Goal: Navigation & Orientation: Find specific page/section

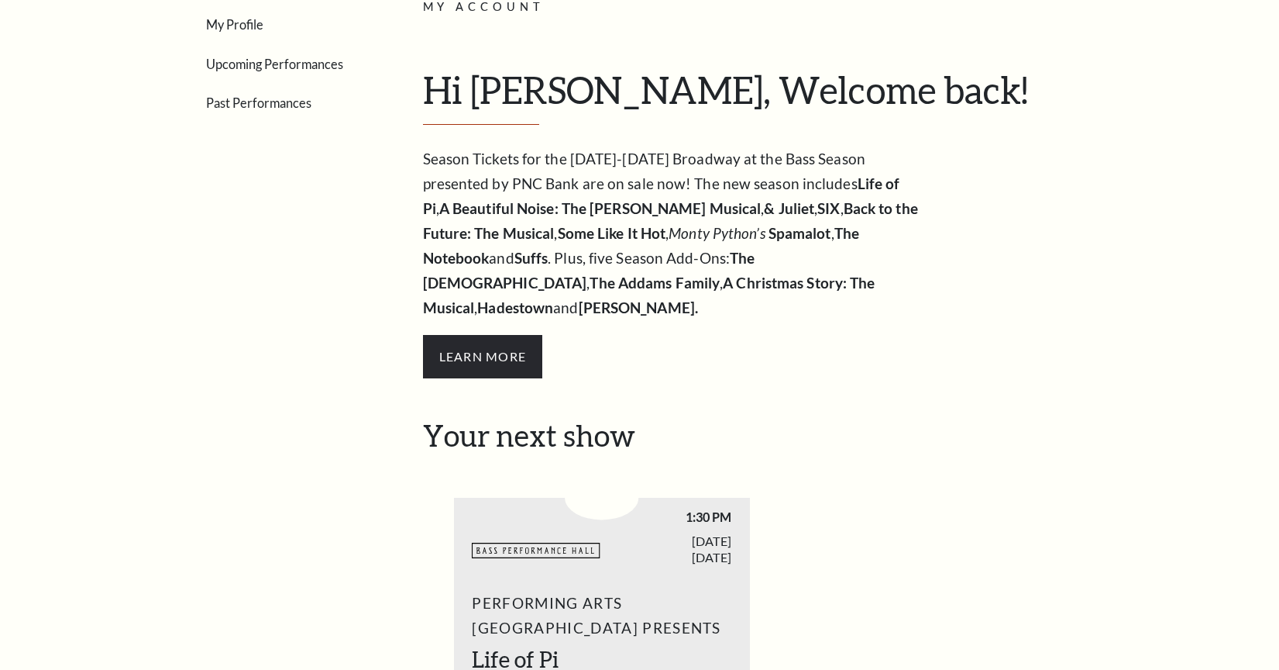
scroll to position [277, 0]
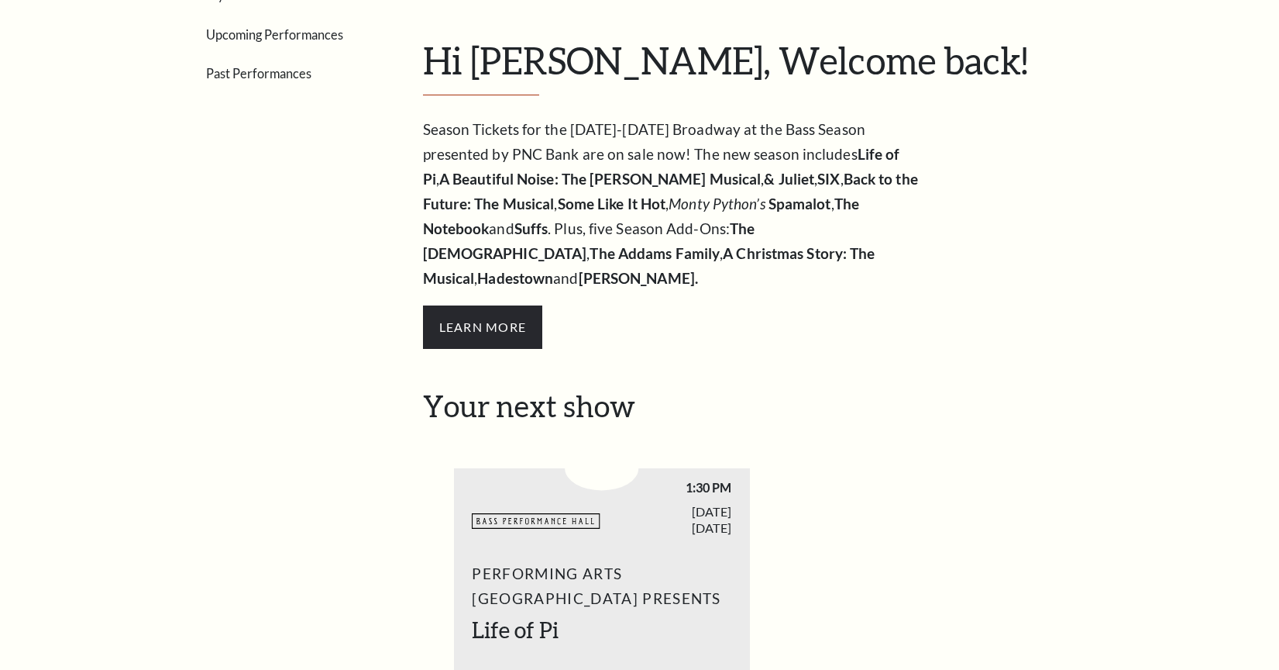
click at [253, 38] on link "Upcoming Performances" at bounding box center [274, 34] width 137 height 15
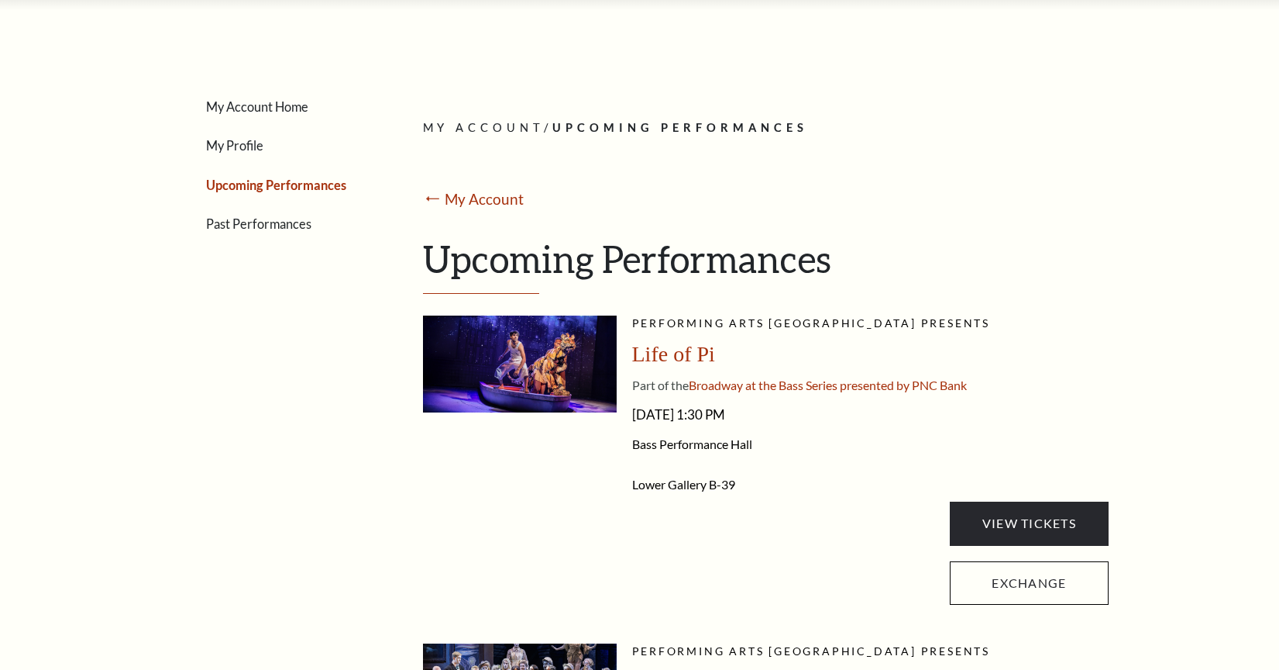
scroll to position [132, 0]
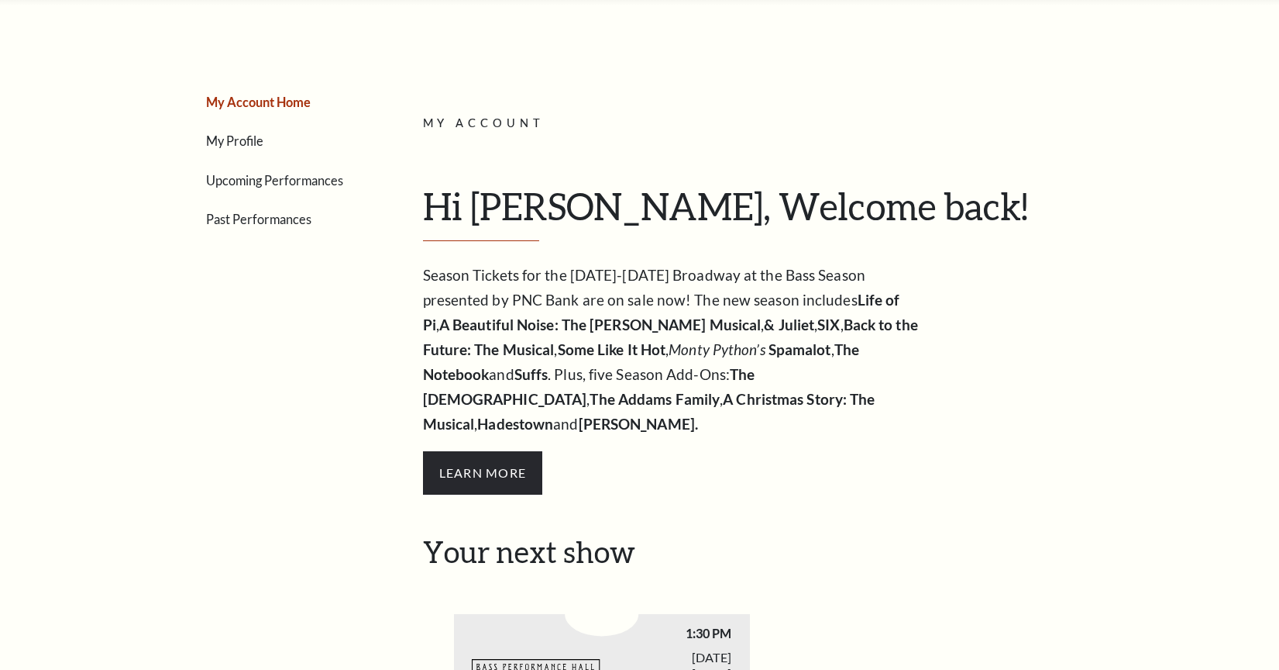
click at [250, 184] on link "Upcoming Performances" at bounding box center [274, 180] width 137 height 15
click at [239, 181] on link "Upcoming Performances" at bounding box center [274, 180] width 137 height 15
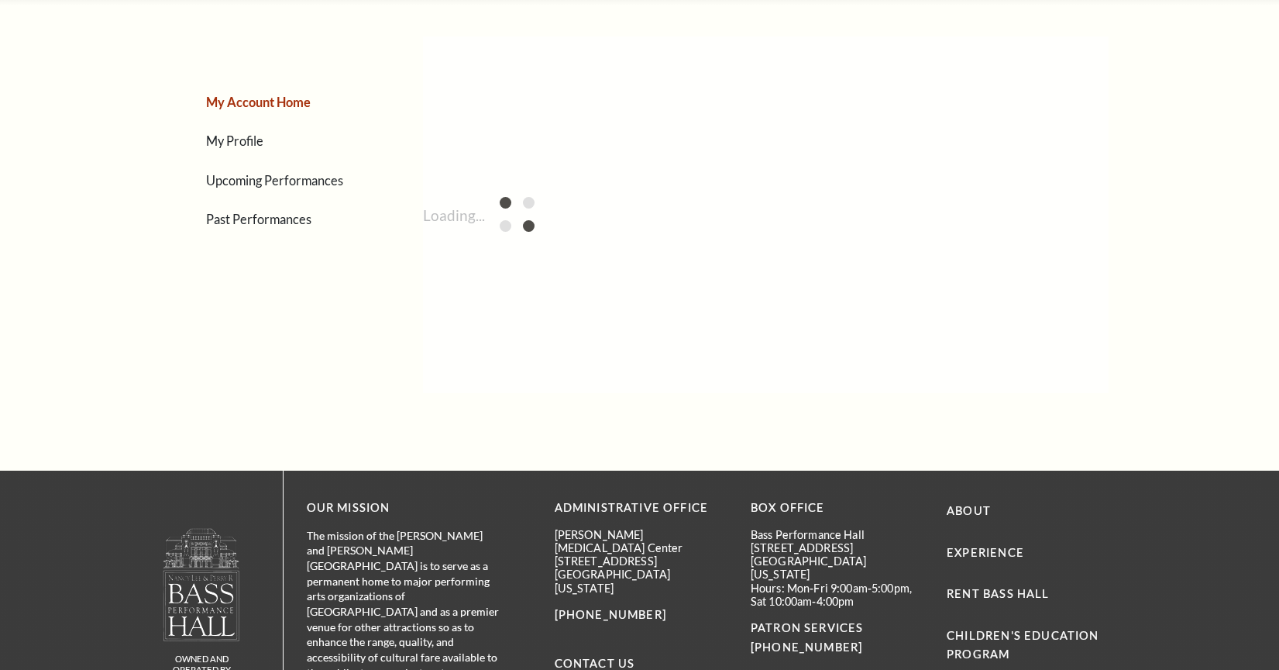
scroll to position [132, 0]
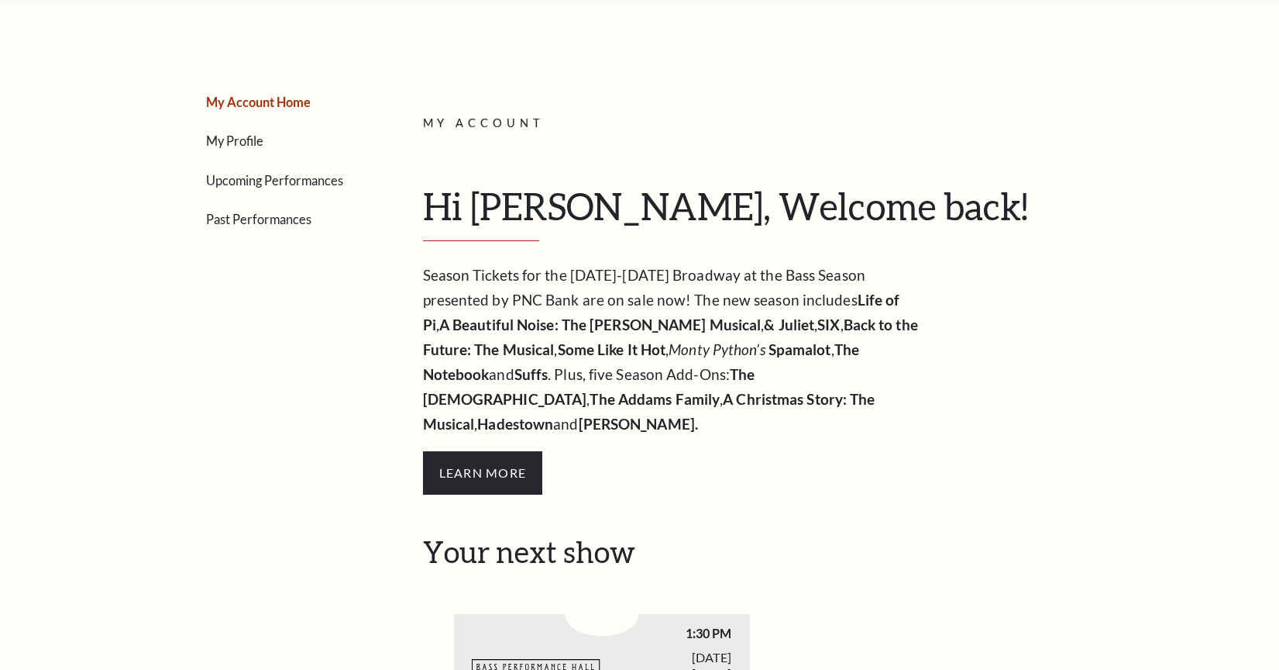
click at [334, 180] on link "Upcoming Performances" at bounding box center [274, 180] width 137 height 15
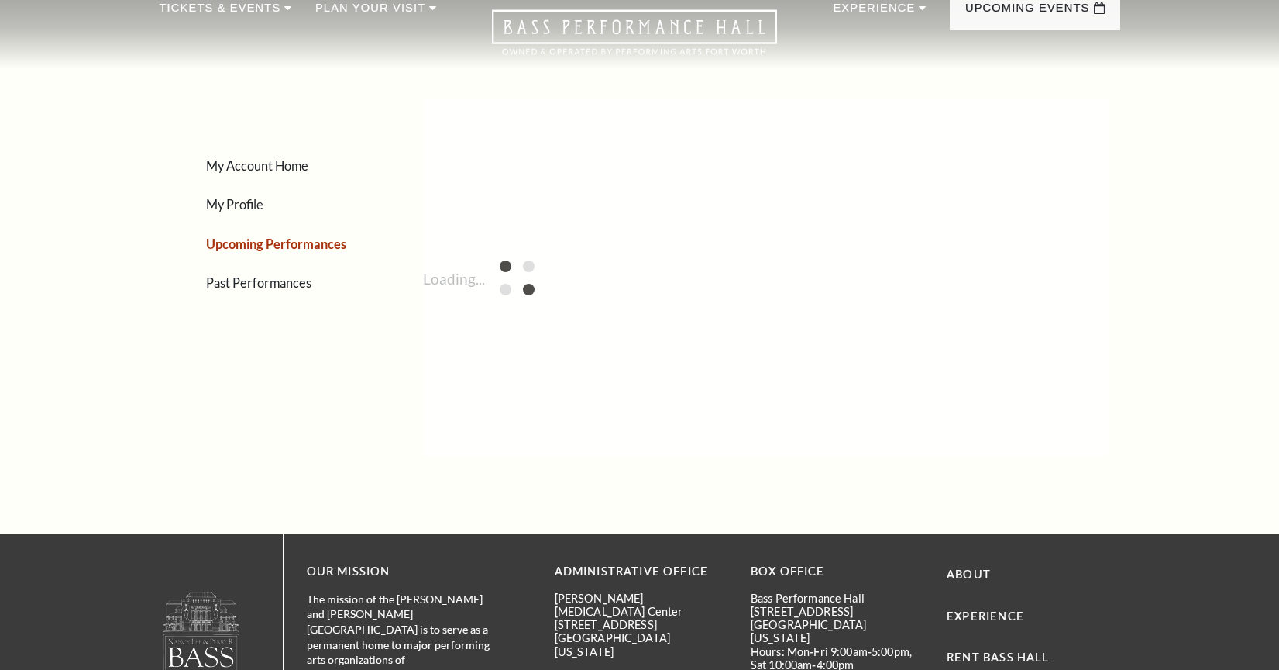
scroll to position [37, 0]
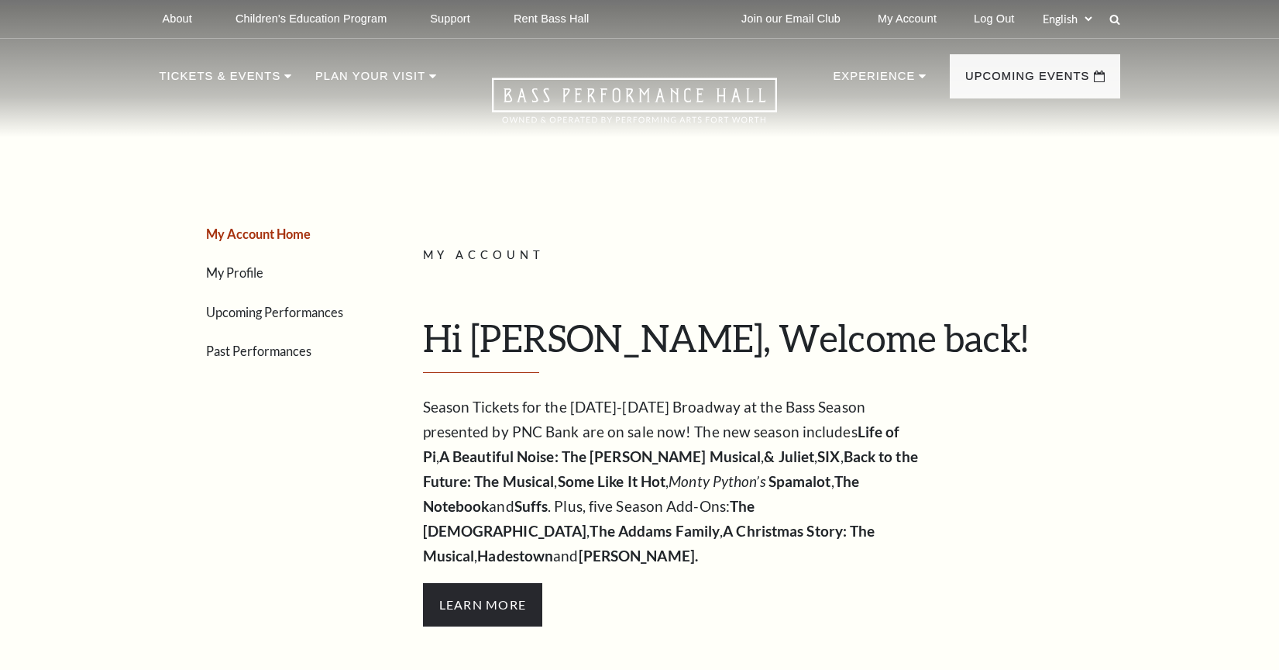
click at [272, 317] on link "Upcoming Performances" at bounding box center [274, 312] width 137 height 15
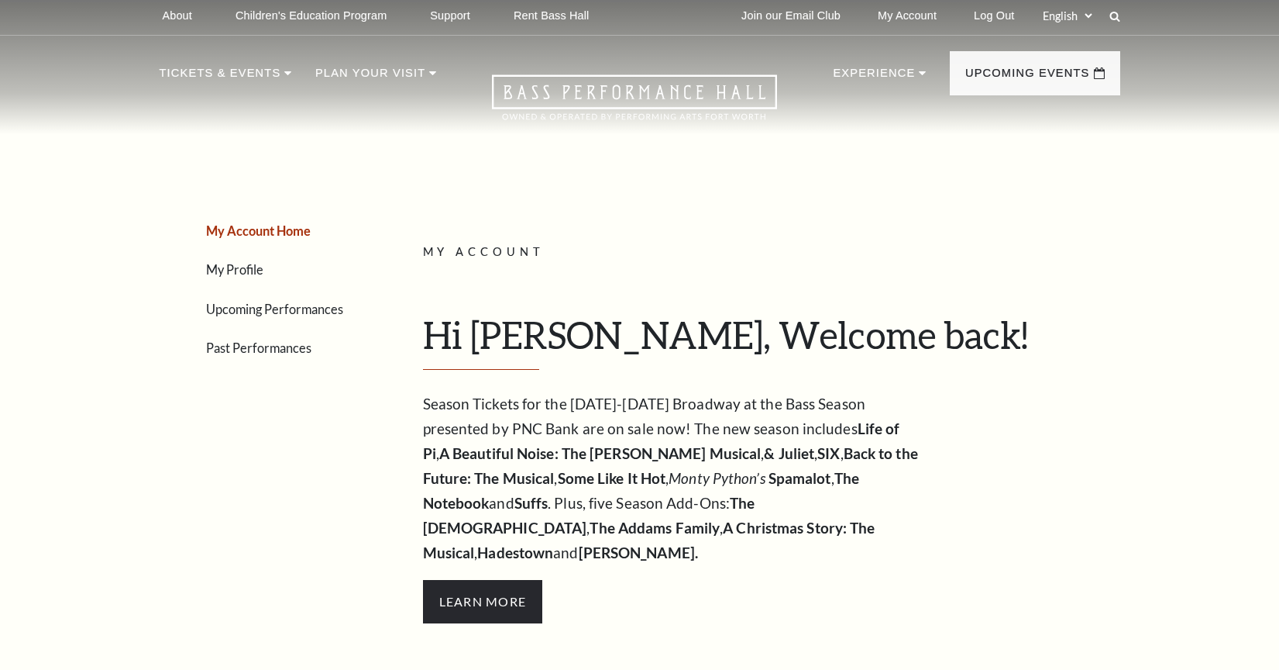
click at [543, 93] on icon at bounding box center [634, 97] width 285 height 46
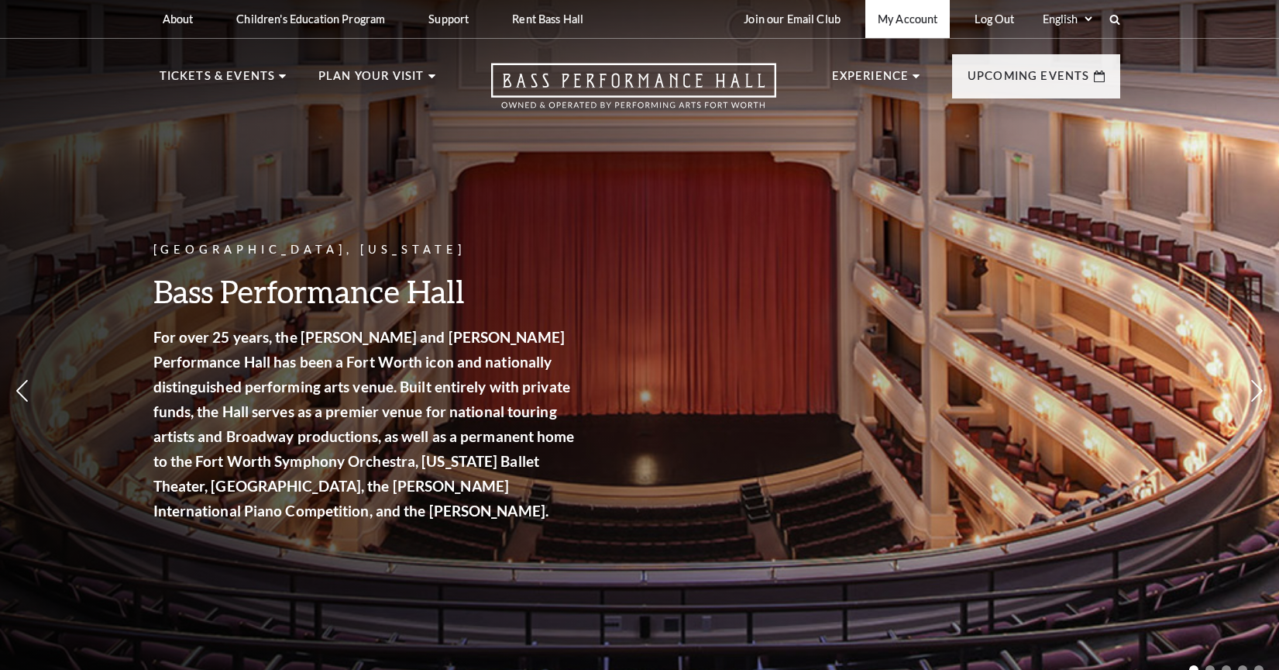
click at [907, 24] on link "My Account" at bounding box center [908, 19] width 84 height 38
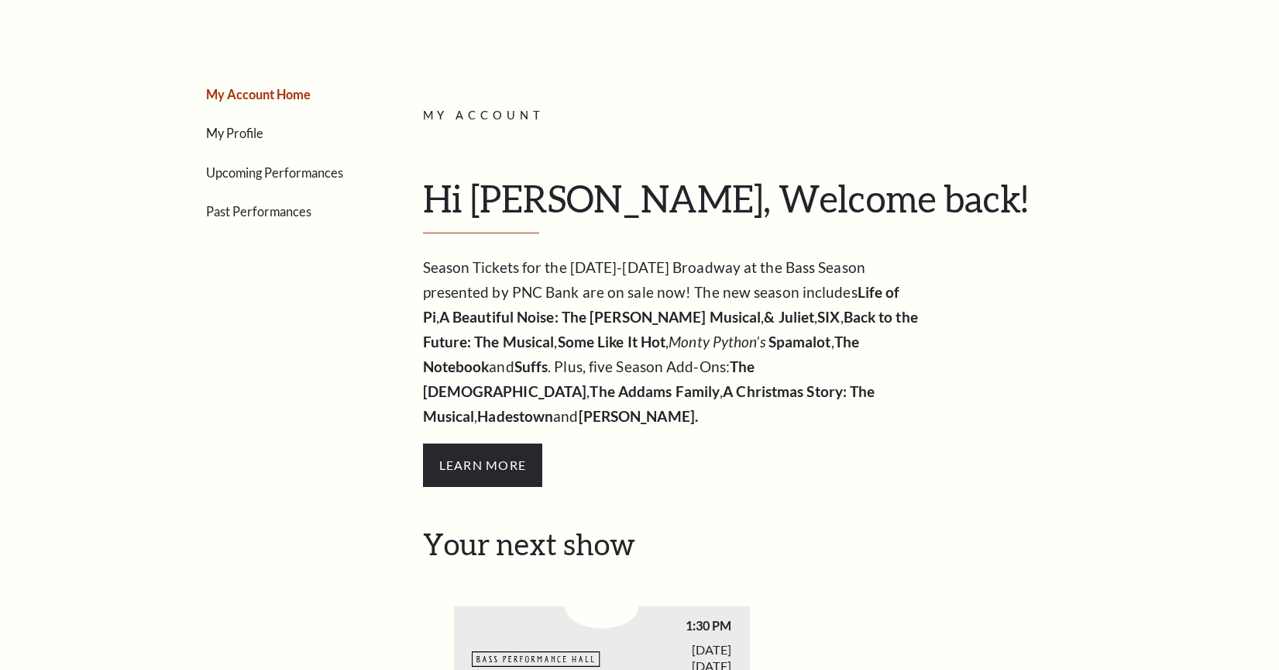
scroll to position [105, 0]
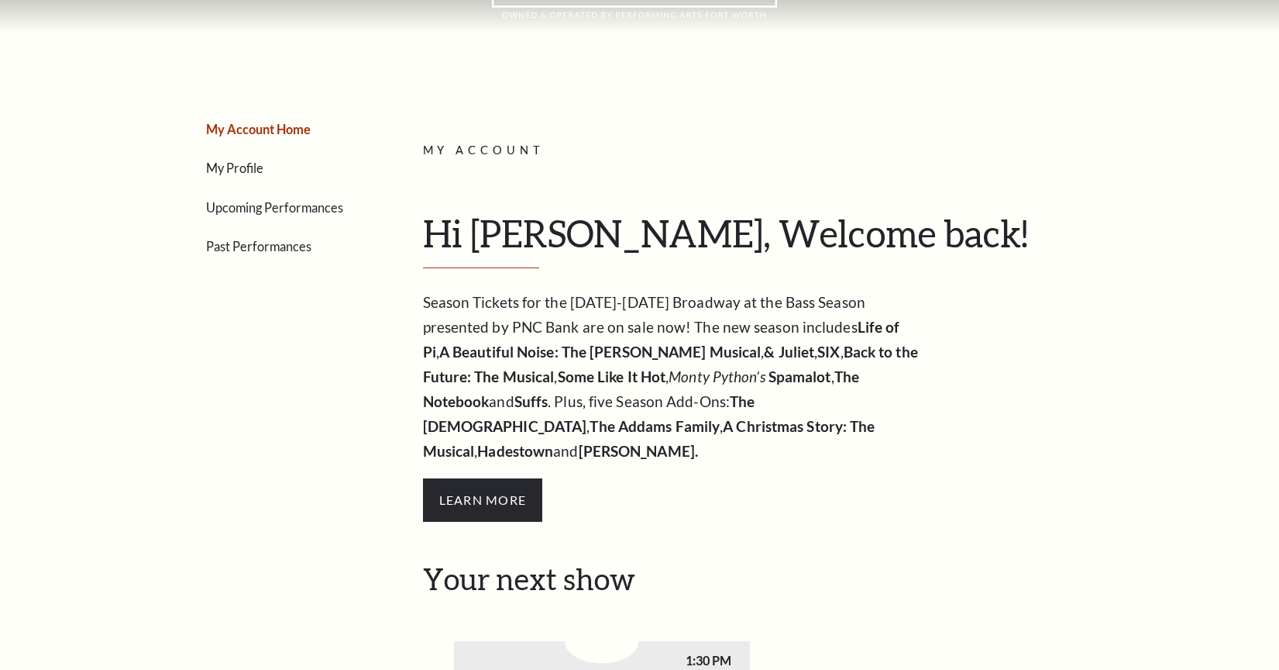
click at [236, 205] on link "Upcoming Performances" at bounding box center [274, 207] width 137 height 15
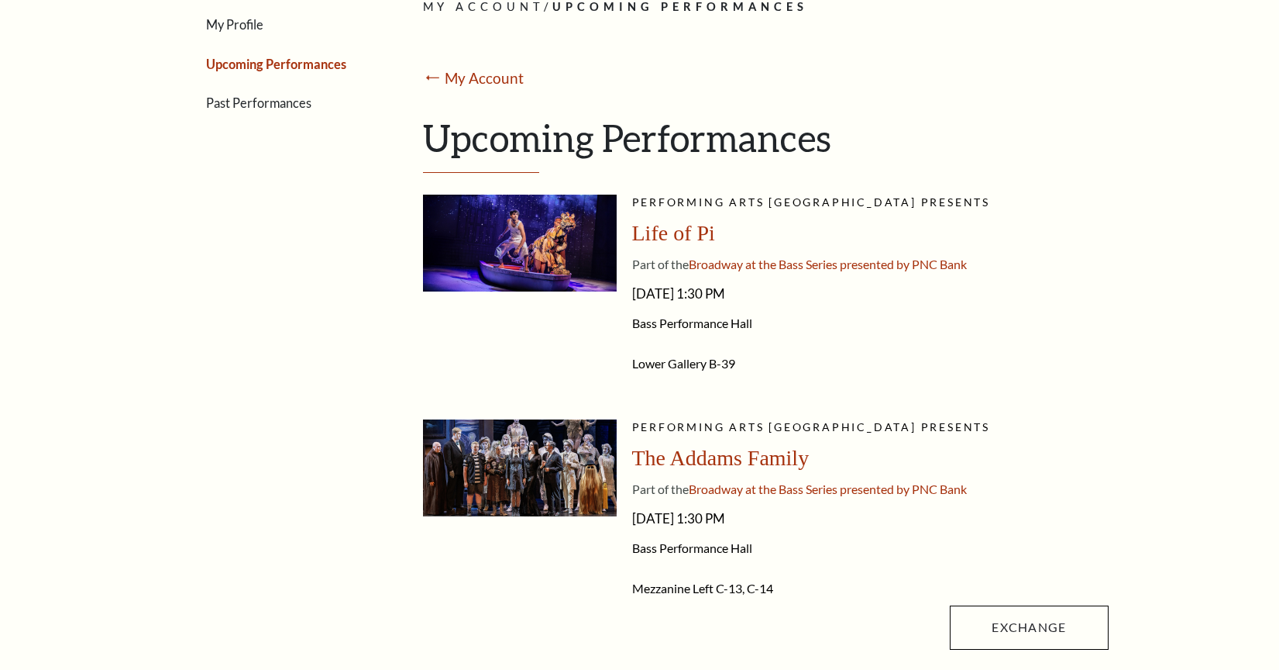
scroll to position [387, 0]
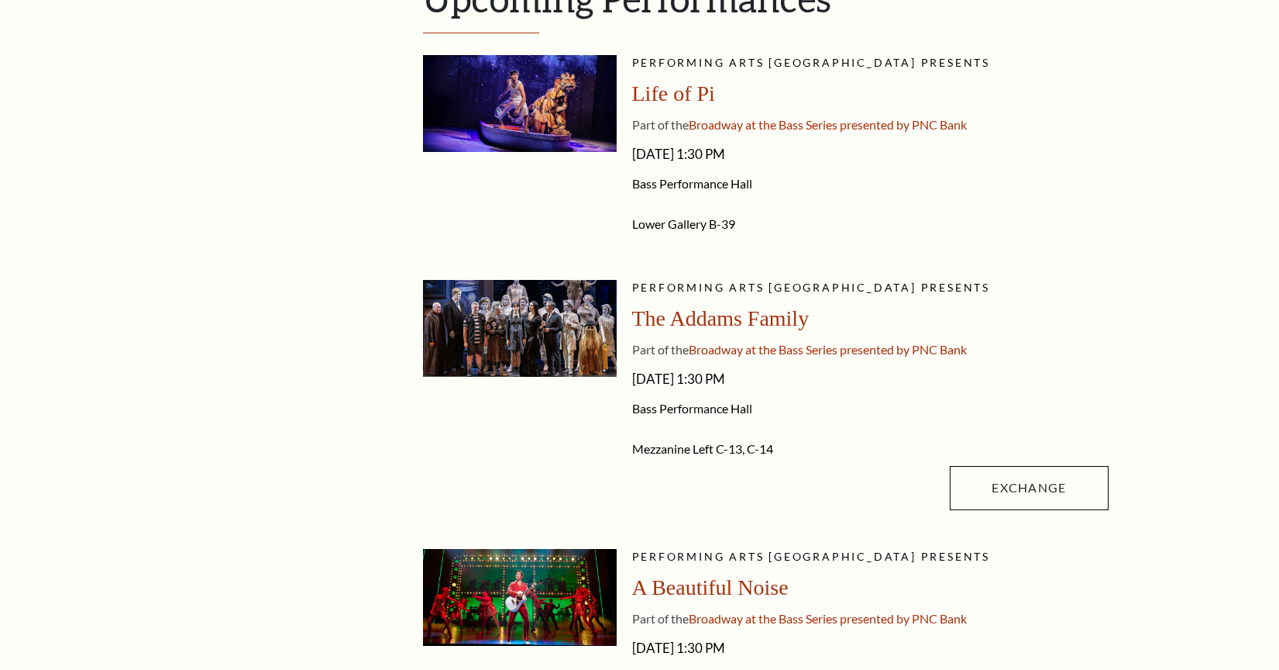
click at [868, 204] on div "Lower Gallery B-39 Single Tickets" at bounding box center [870, 221] width 477 height 40
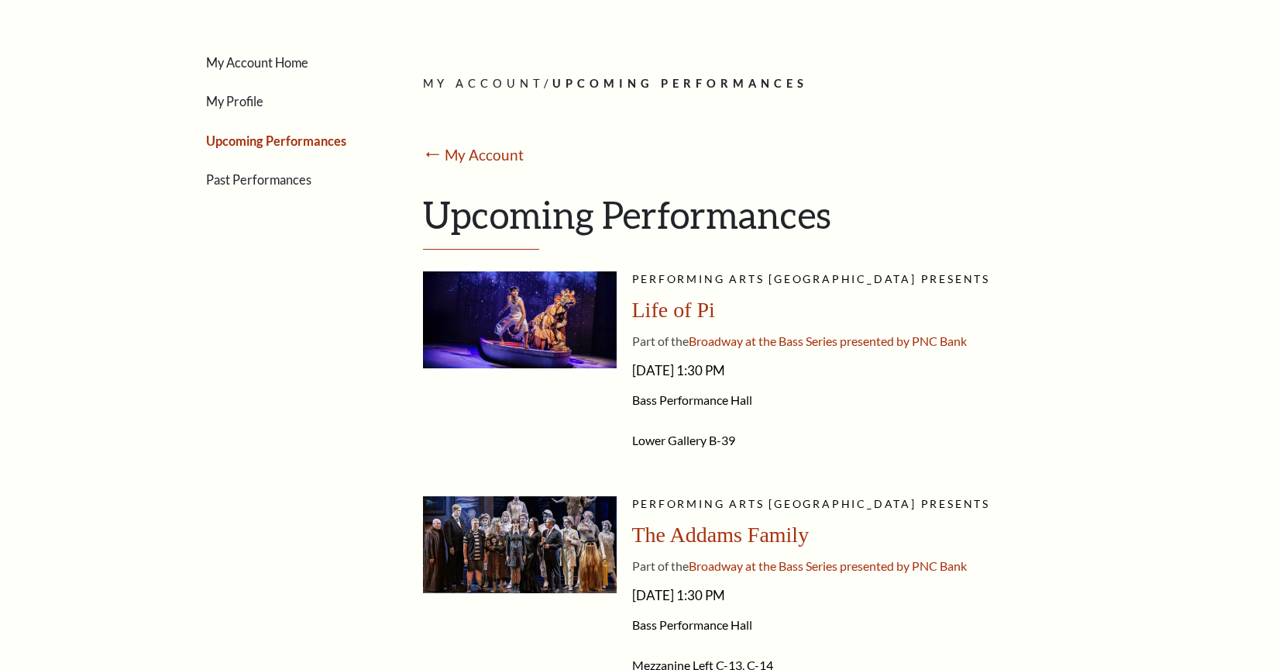
scroll to position [198, 0]
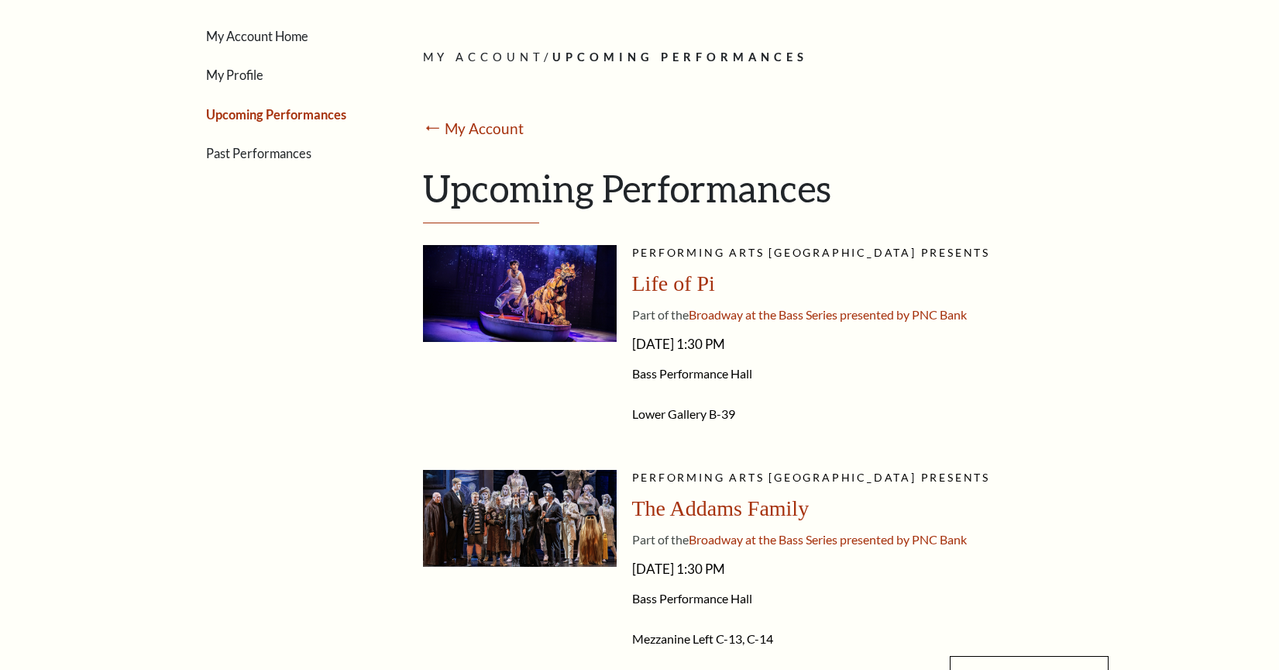
click at [505, 133] on link "My Account" at bounding box center [485, 128] width 80 height 18
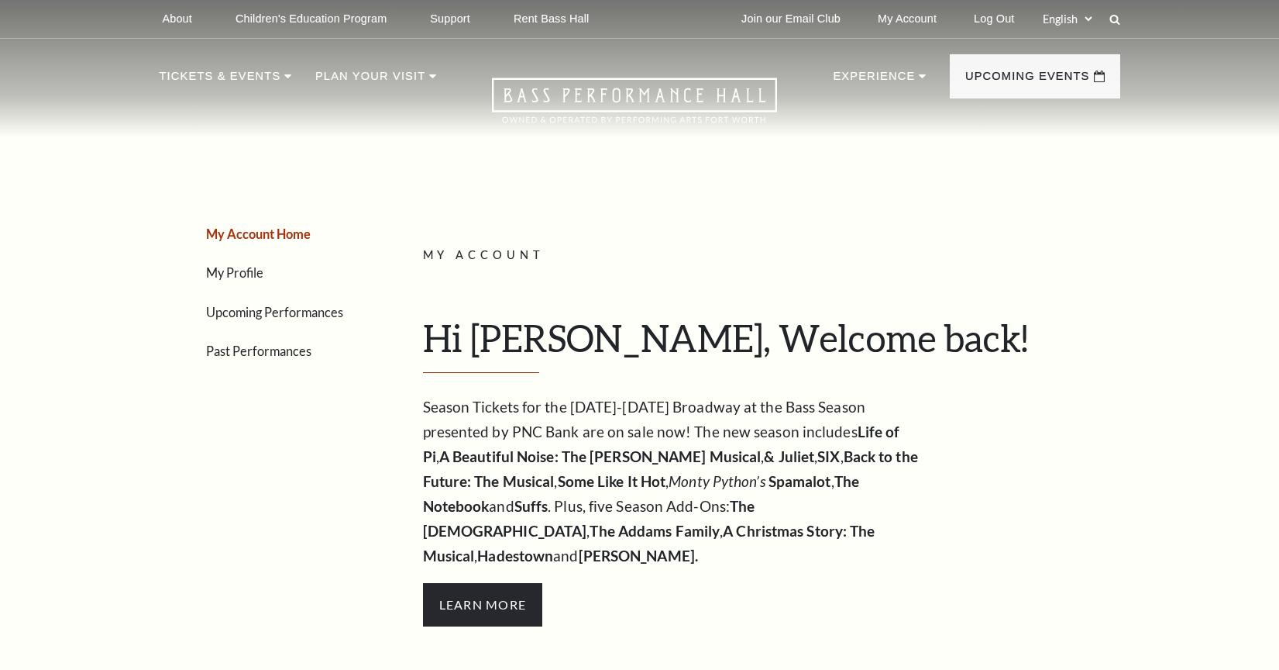
click at [245, 314] on link "Upcoming Performances" at bounding box center [274, 312] width 137 height 15
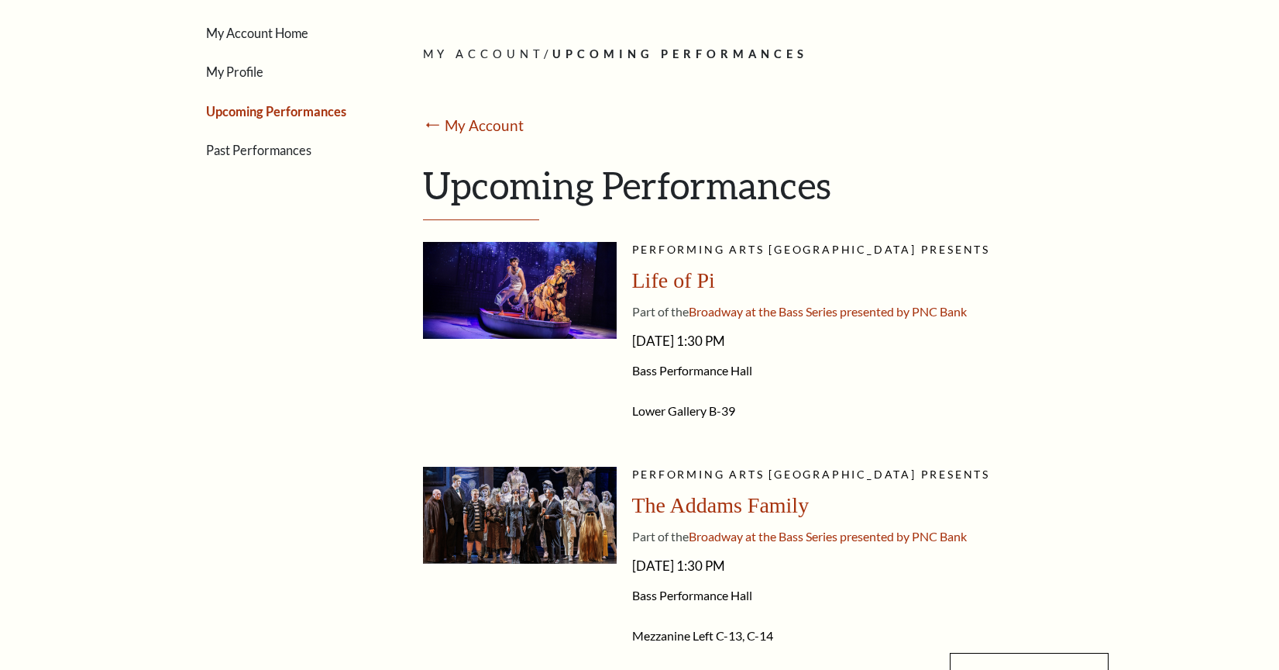
scroll to position [198, 0]
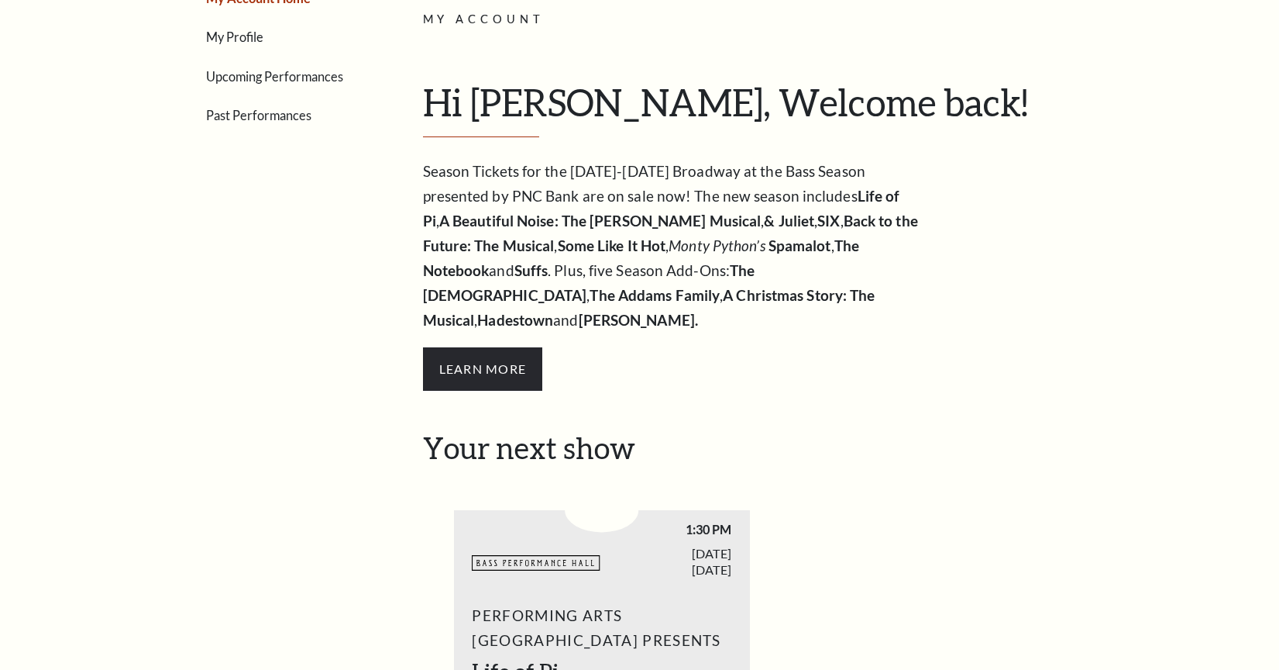
scroll to position [211, 0]
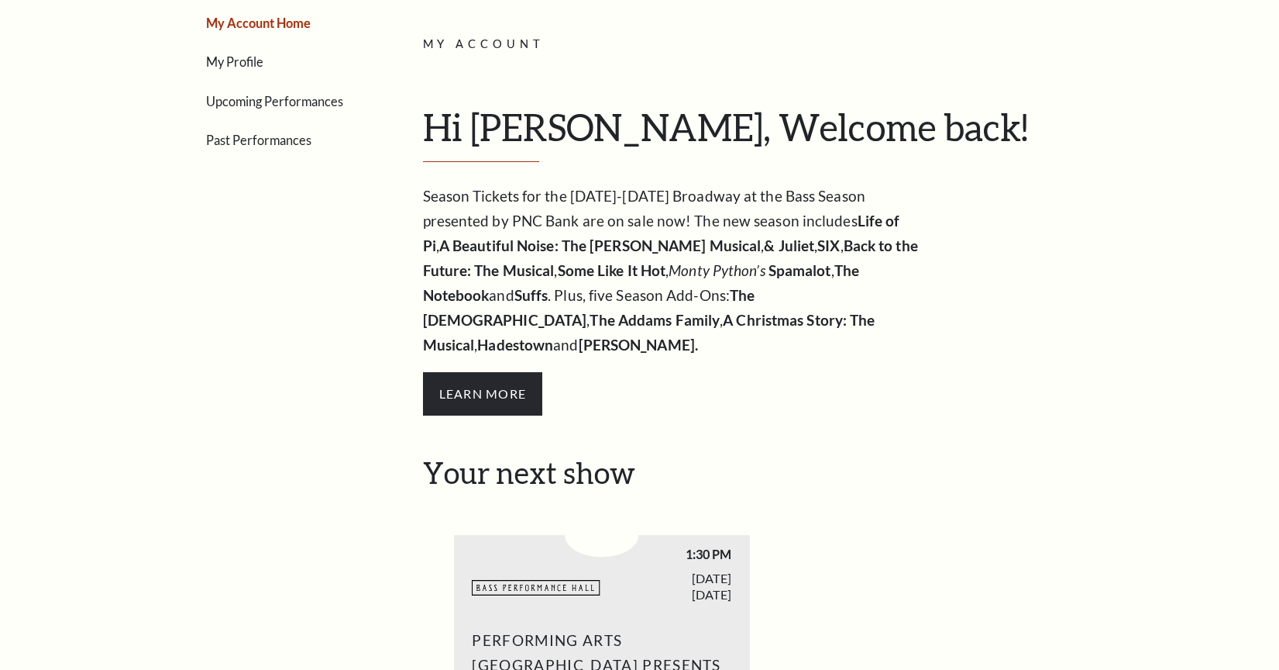
click at [275, 102] on link "Upcoming Performances" at bounding box center [274, 101] width 137 height 15
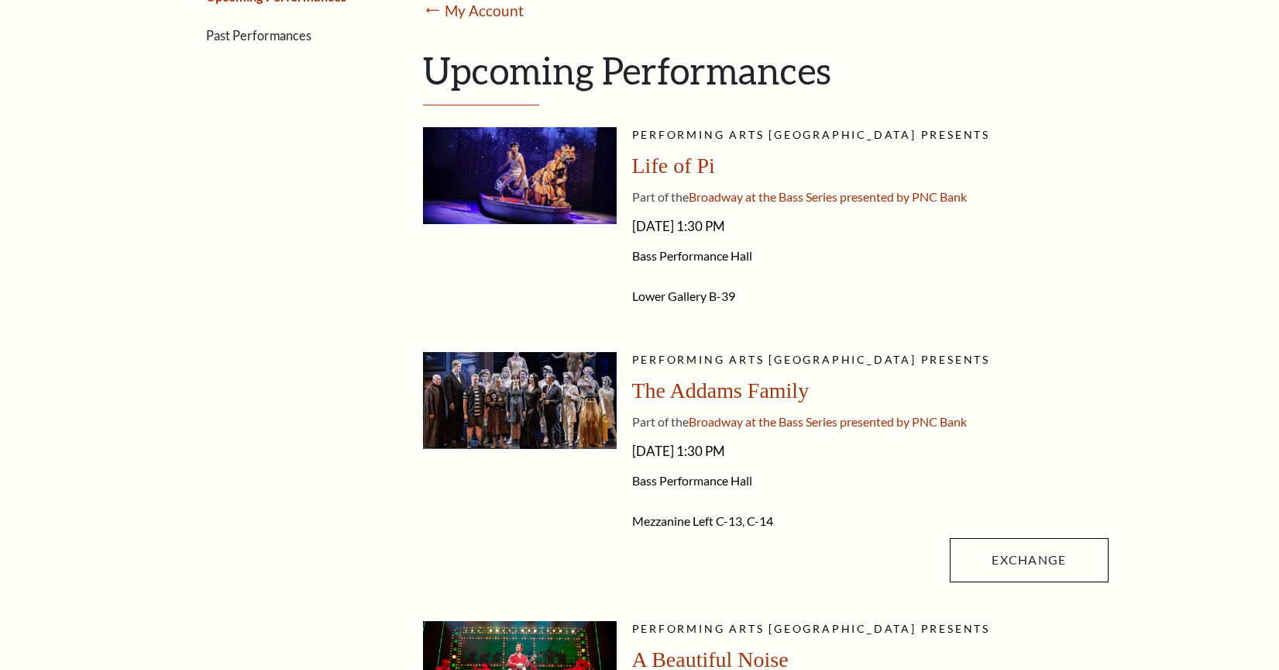
scroll to position [314, 0]
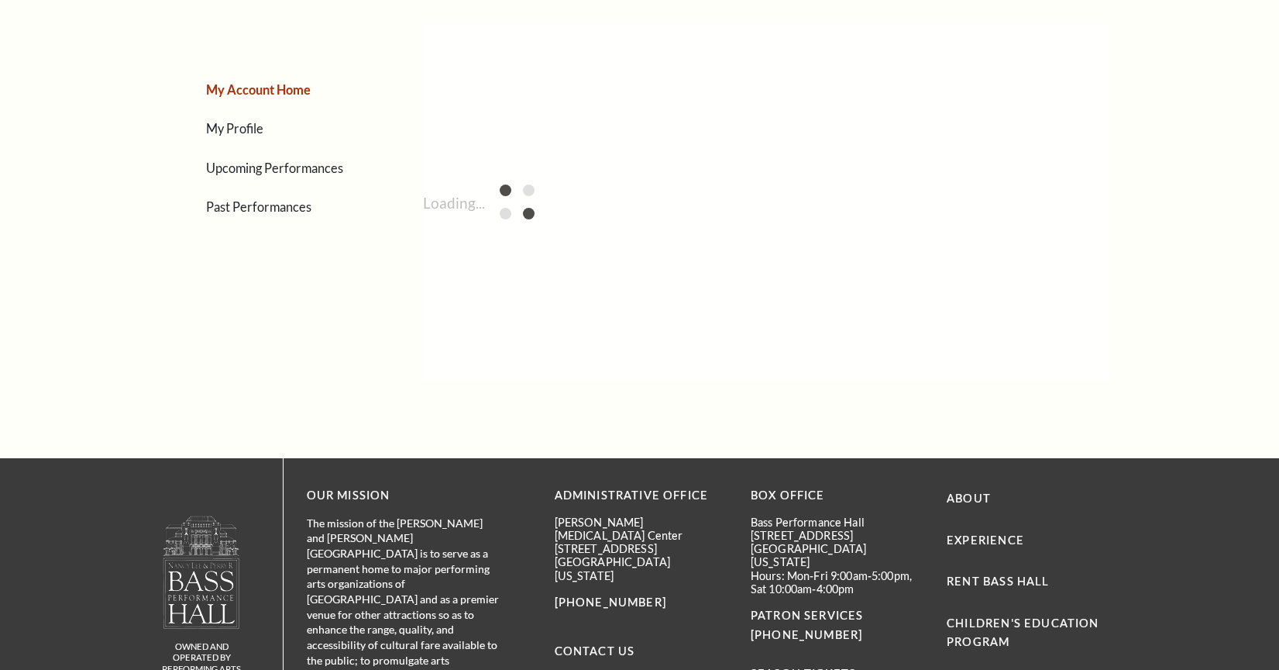
scroll to position [133, 0]
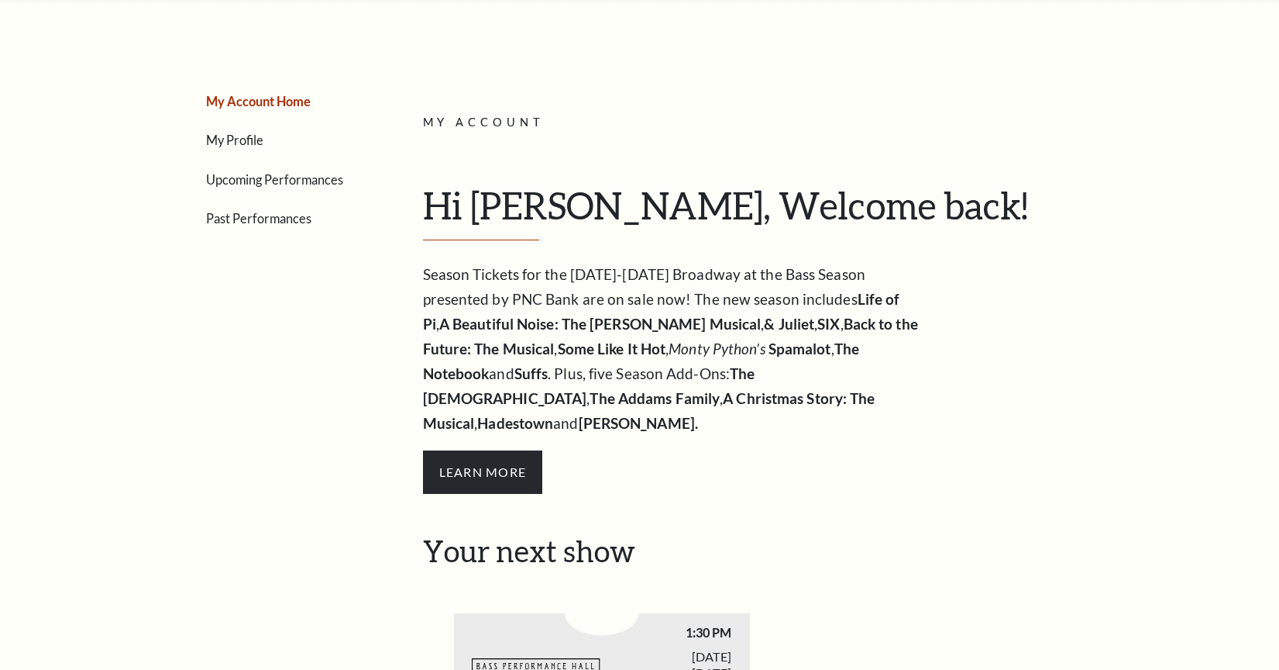
click at [312, 177] on link "Upcoming Performances" at bounding box center [274, 179] width 137 height 15
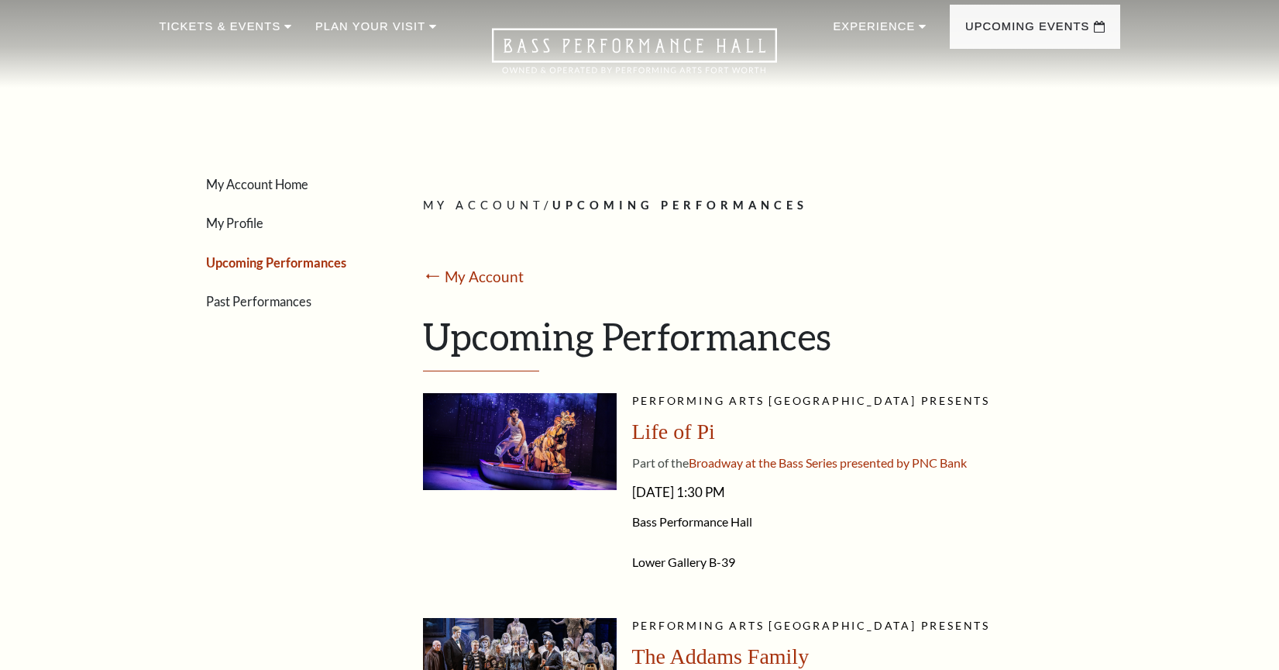
scroll to position [66, 0]
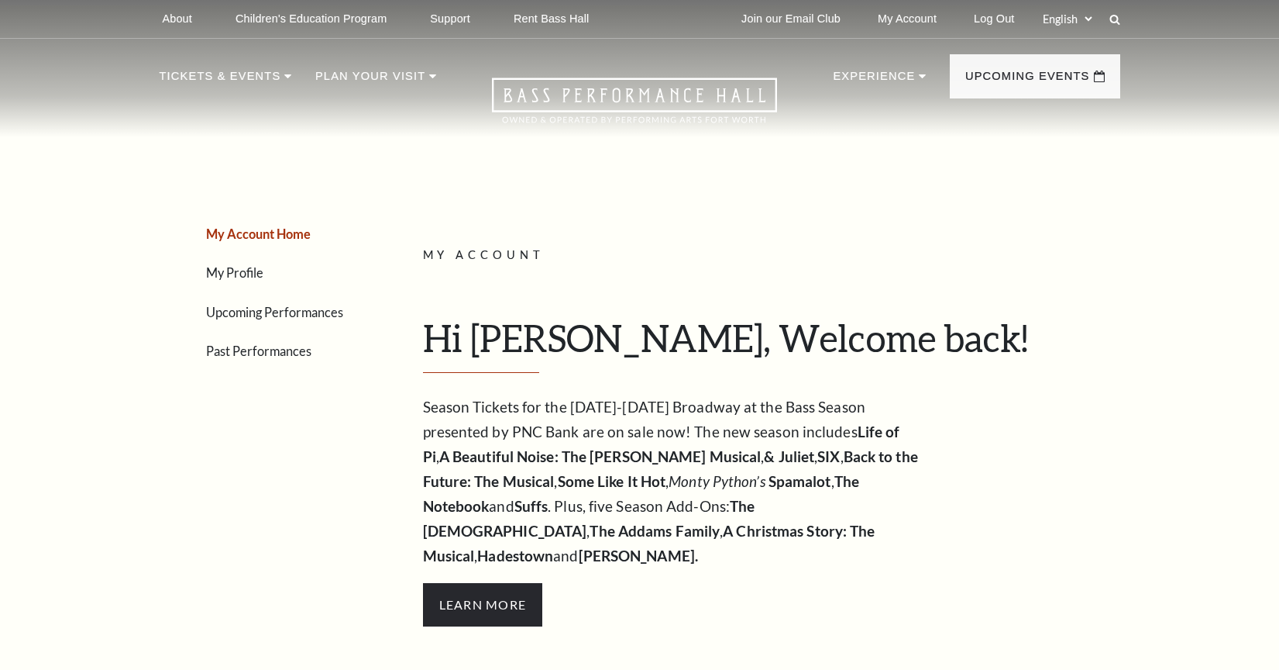
click at [284, 316] on link "Upcoming Performances" at bounding box center [274, 312] width 137 height 15
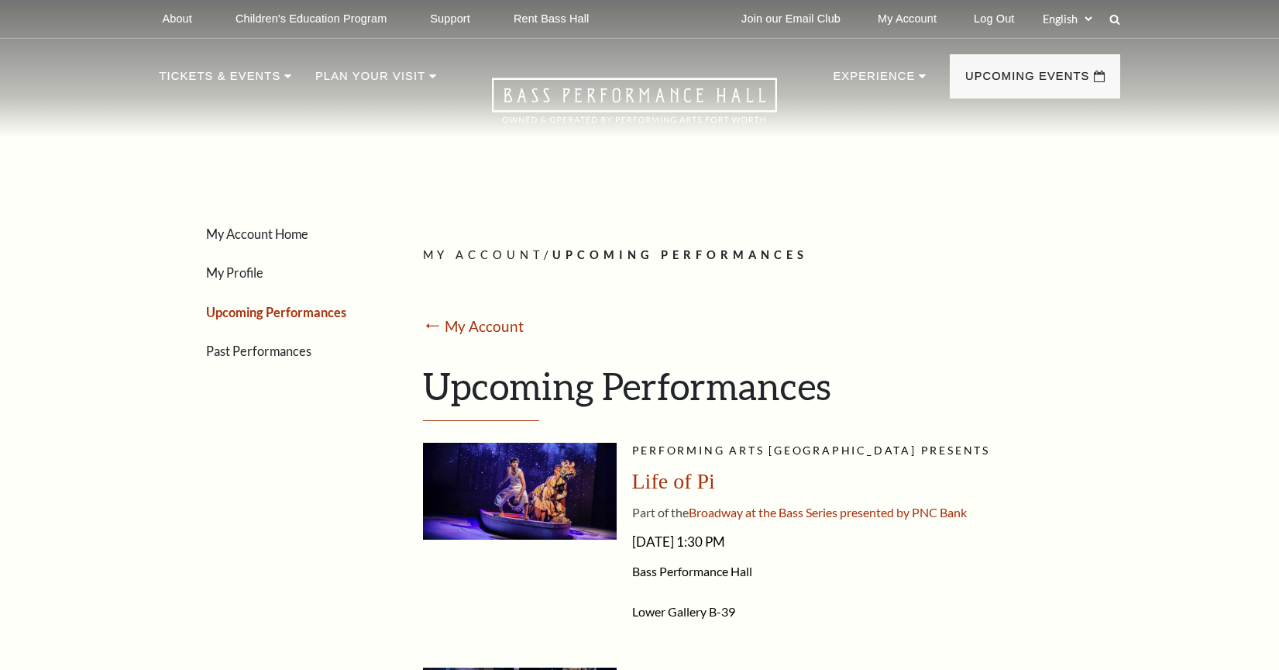
scroll to position [0, 1]
